Goal: Consume media (video, audio): Consume media (video, audio)

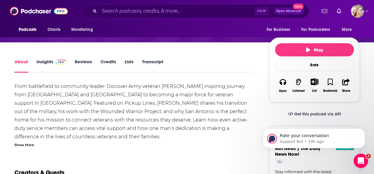
scroll to position [74, 0]
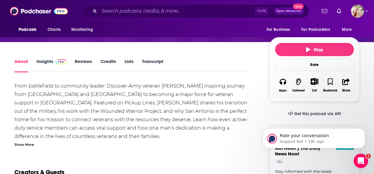
click at [160, 62] on link "Transcript" at bounding box center [152, 66] width 21 height 14
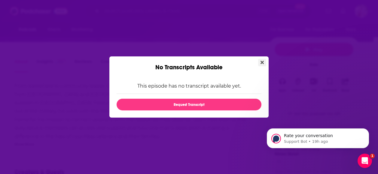
click at [263, 61] on icon "Close" at bounding box center [262, 62] width 3 height 5
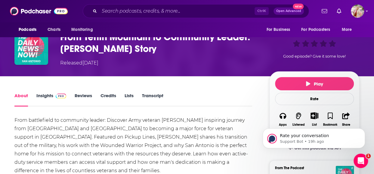
scroll to position [37, 0]
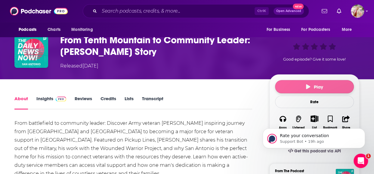
click at [306, 90] on button "Play" at bounding box center [314, 86] width 79 height 13
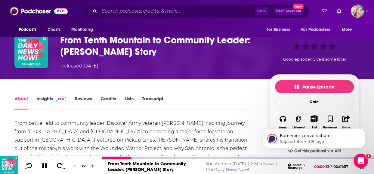
click at [44, 163] on button at bounding box center [44, 167] width 11 height 8
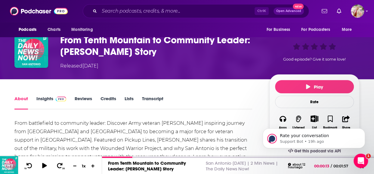
click at [56, 101] on img at bounding box center [61, 99] width 11 height 5
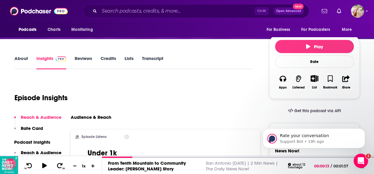
scroll to position [77, 0]
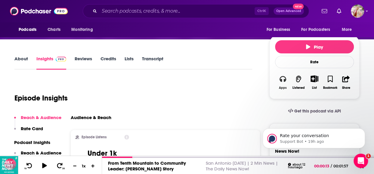
click at [283, 79] on icon "button" at bounding box center [282, 79] width 7 height 6
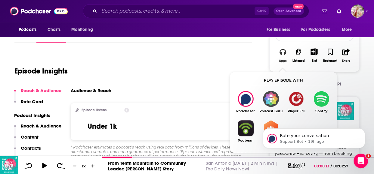
scroll to position [104, 0]
click at [314, 102] on img "Show Listen On dropdown" at bounding box center [320, 99] width 25 height 16
